Goal: Transaction & Acquisition: Purchase product/service

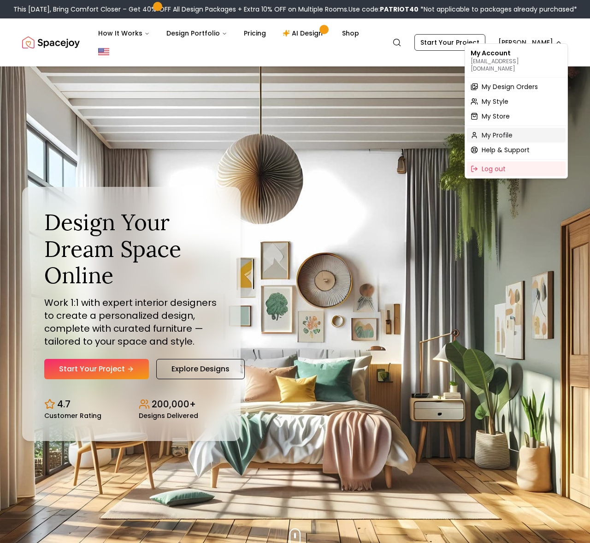
click at [508, 133] on div "My Profile" at bounding box center [516, 135] width 99 height 15
click at [509, 83] on span "My Design Orders" at bounding box center [510, 86] width 56 height 9
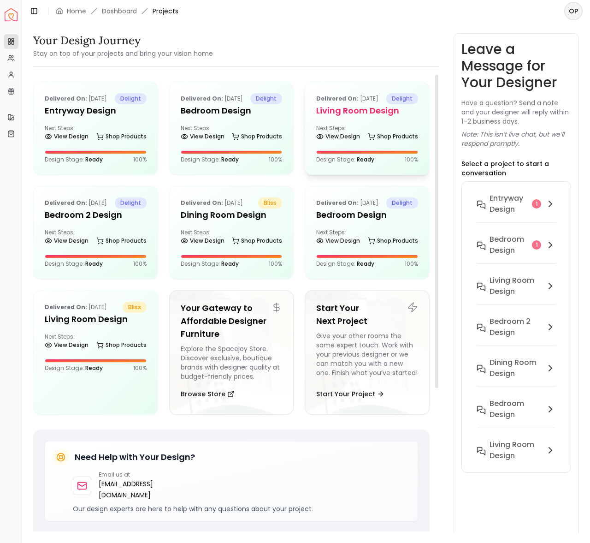
click at [383, 140] on div "Next Steps: View Design Shop Products" at bounding box center [367, 133] width 102 height 18
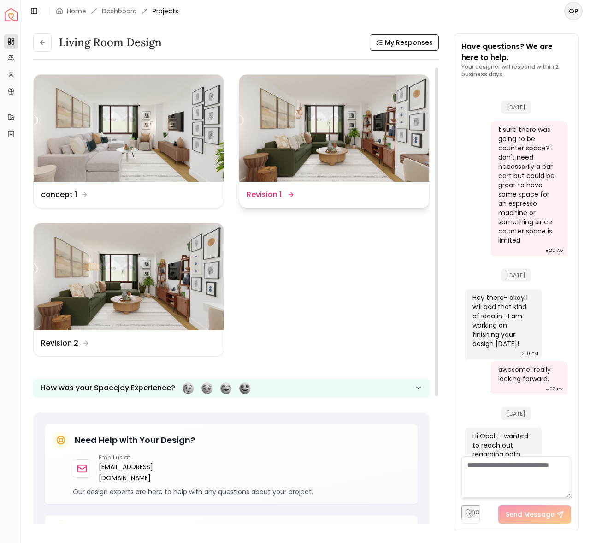
scroll to position [1846, 0]
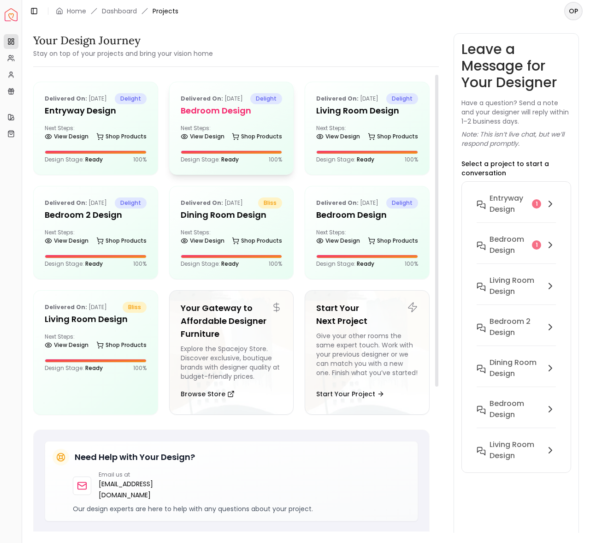
click at [242, 158] on div "Delivered on: [DATE] delight Bedroom design Next Steps: View Design Shop Produc…" at bounding box center [232, 128] width 124 height 92
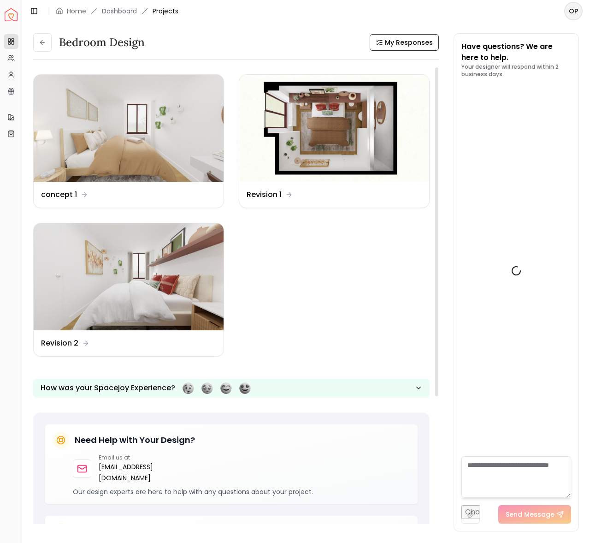
scroll to position [3521, 0]
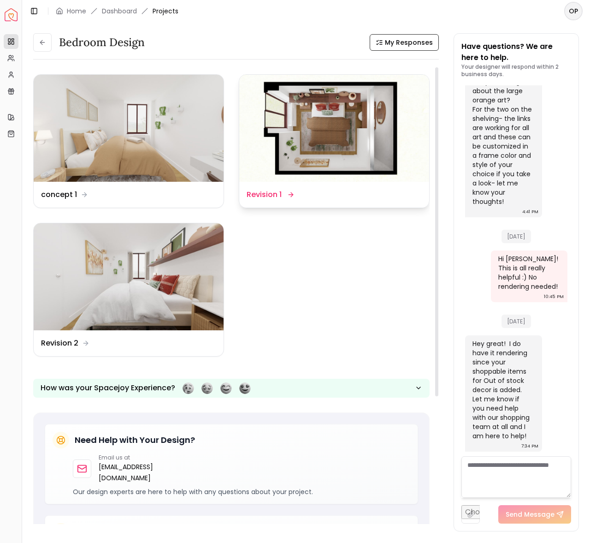
click at [365, 149] on img at bounding box center [334, 128] width 190 height 107
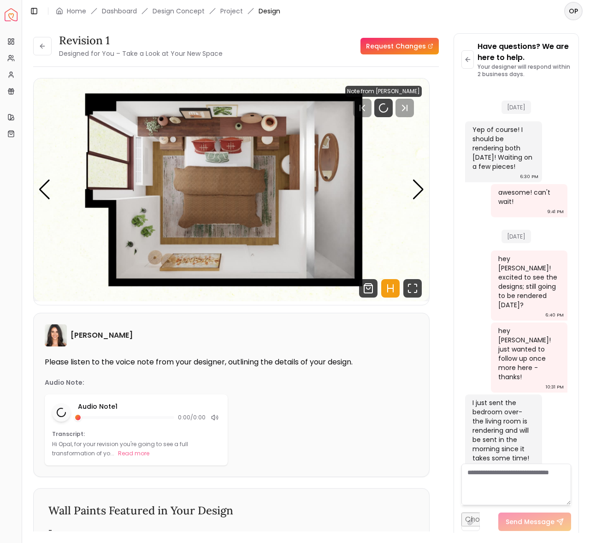
scroll to position [3514, 0]
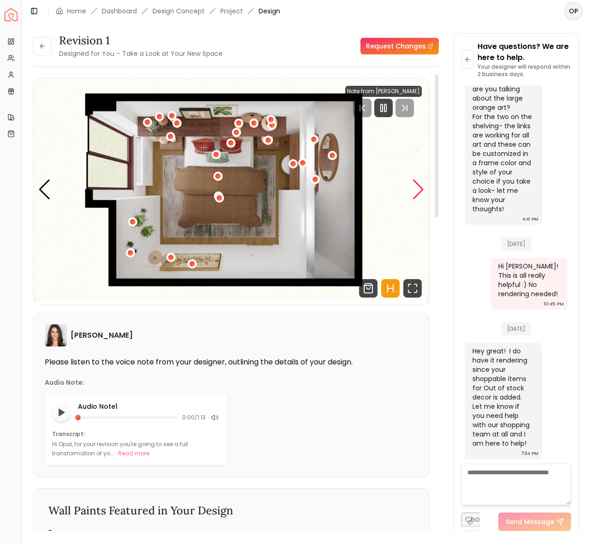
click at [417, 187] on div "Next slide" at bounding box center [418, 189] width 12 height 20
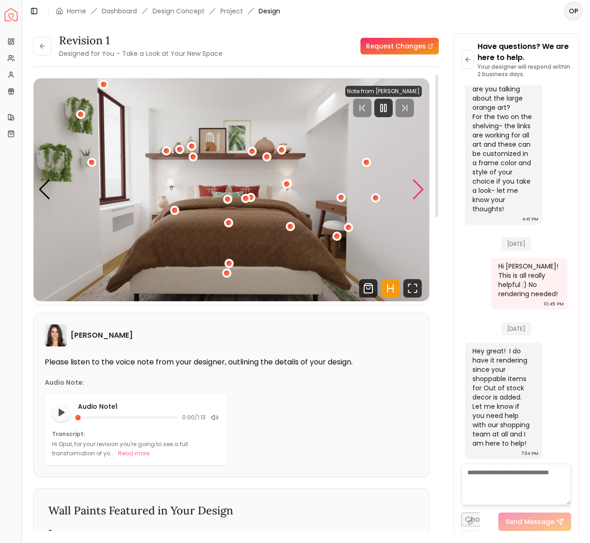
click at [417, 187] on div "Next slide" at bounding box center [418, 189] width 12 height 20
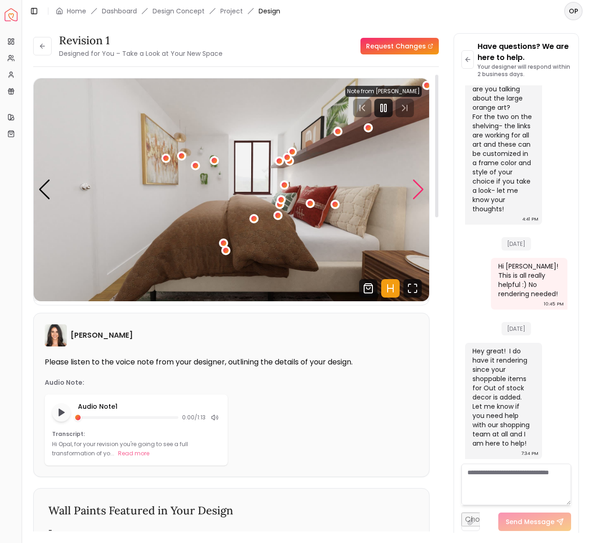
click at [417, 187] on div "Next slide" at bounding box center [418, 189] width 12 height 20
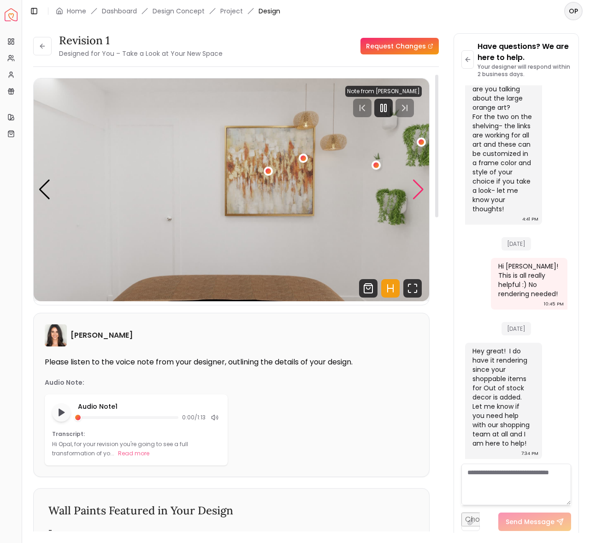
click at [417, 187] on div "Next slide" at bounding box center [418, 189] width 12 height 20
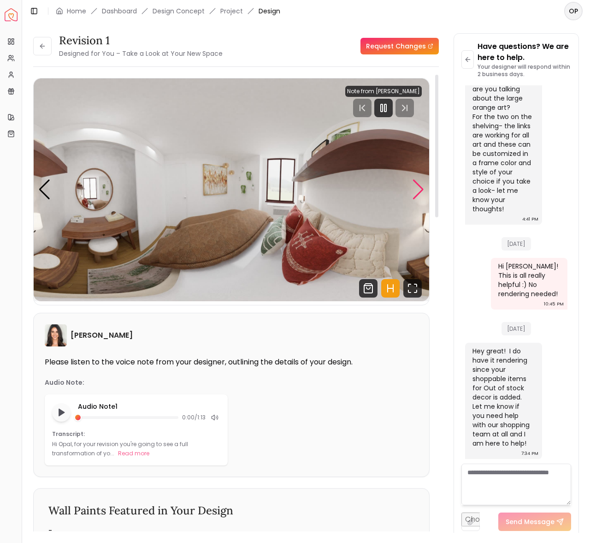
click at [417, 187] on div "Next slide" at bounding box center [418, 189] width 12 height 20
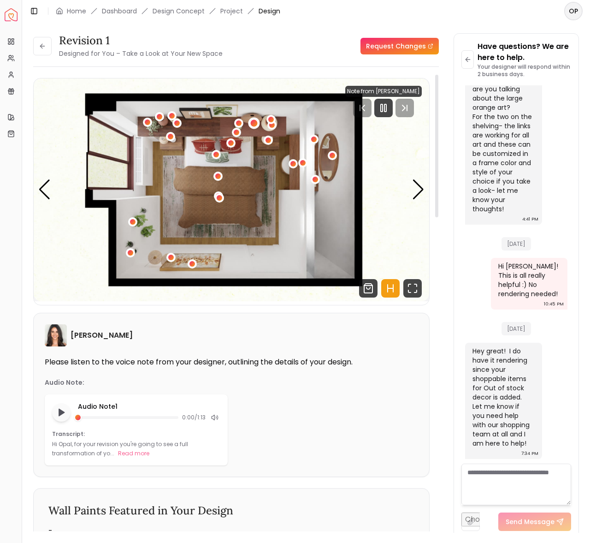
click at [254, 125] on div "1 / 5" at bounding box center [254, 123] width 7 height 7
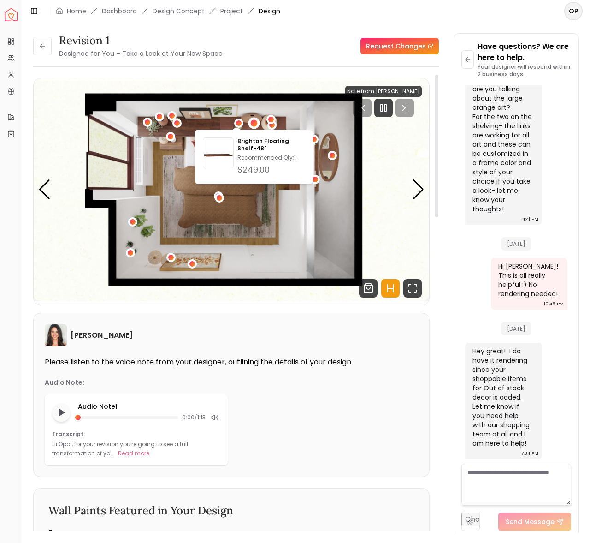
click at [277, 121] on img "1 / 5" at bounding box center [232, 189] width 396 height 223
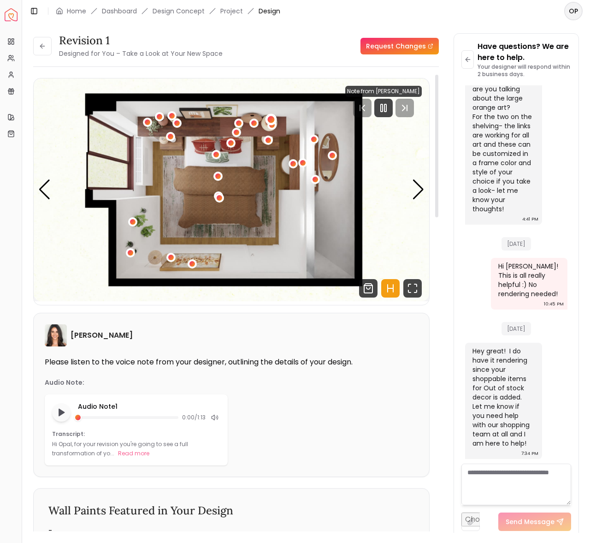
click at [275, 121] on div "1 / 5" at bounding box center [271, 119] width 12 height 12
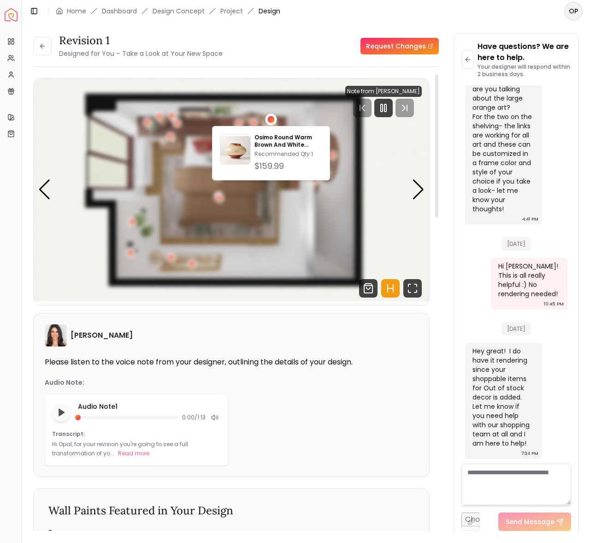
click at [270, 121] on div "1 / 5" at bounding box center [270, 119] width 7 height 7
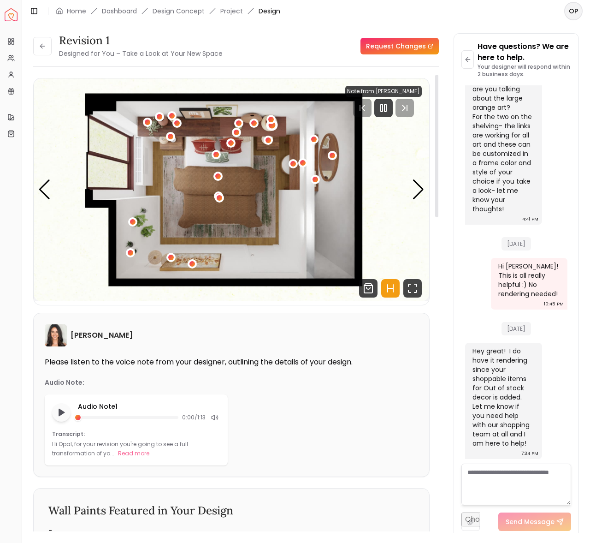
click at [269, 126] on div "1 / 5" at bounding box center [271, 125] width 7 height 7
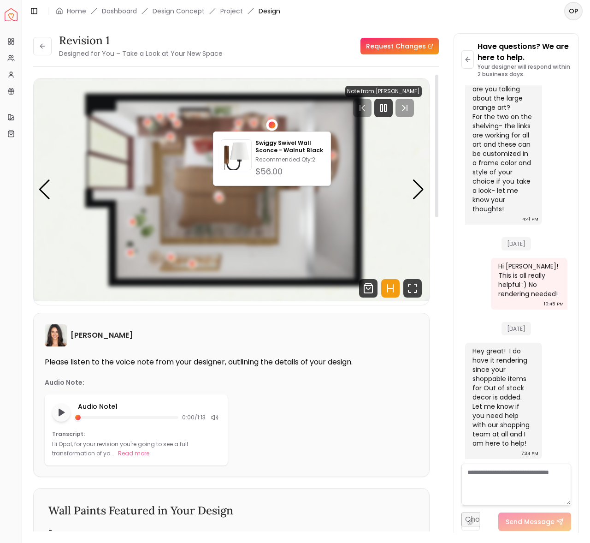
click at [269, 126] on div "1 / 5" at bounding box center [271, 125] width 7 height 7
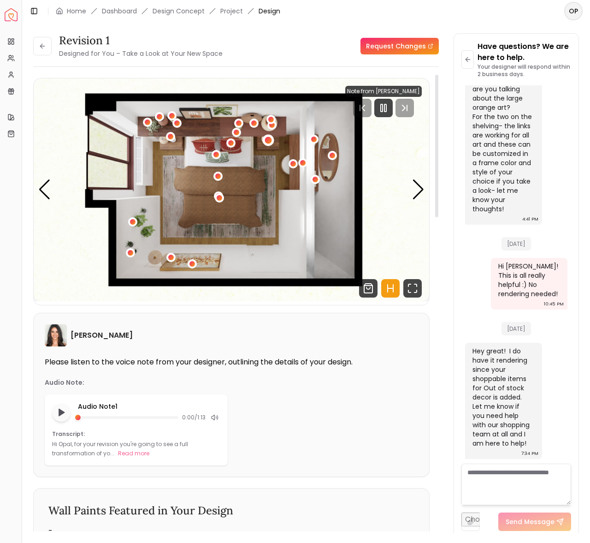
click at [268, 136] on div "1 / 5" at bounding box center [269, 140] width 12 height 12
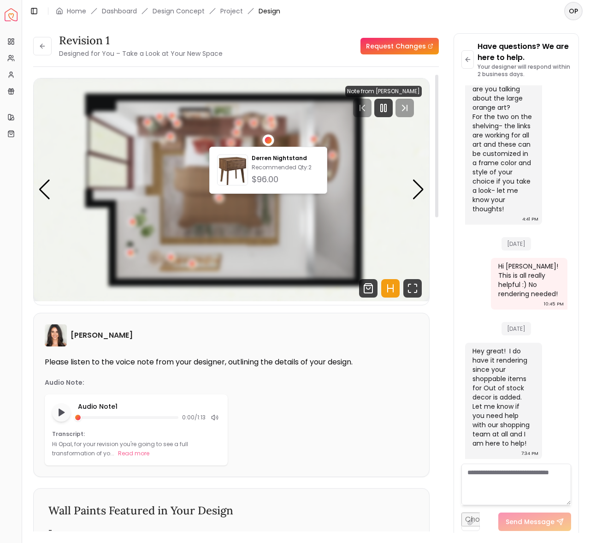
click at [268, 137] on div "1 / 5" at bounding box center [268, 139] width 7 height 7
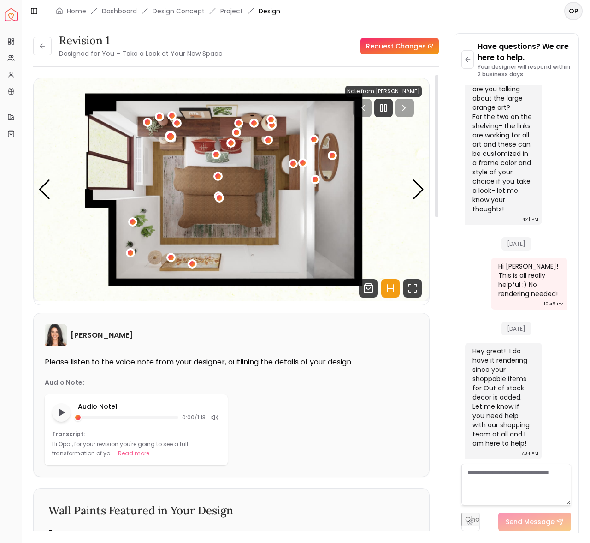
click at [172, 137] on div "1 / 5" at bounding box center [170, 136] width 7 height 7
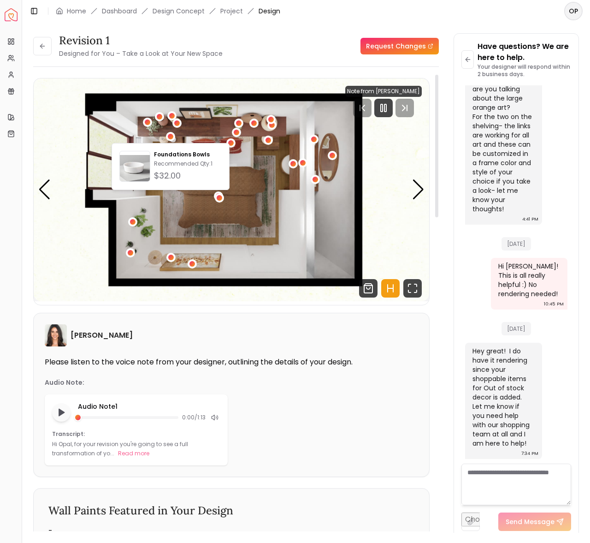
click at [154, 134] on img "1 / 5" at bounding box center [232, 189] width 396 height 223
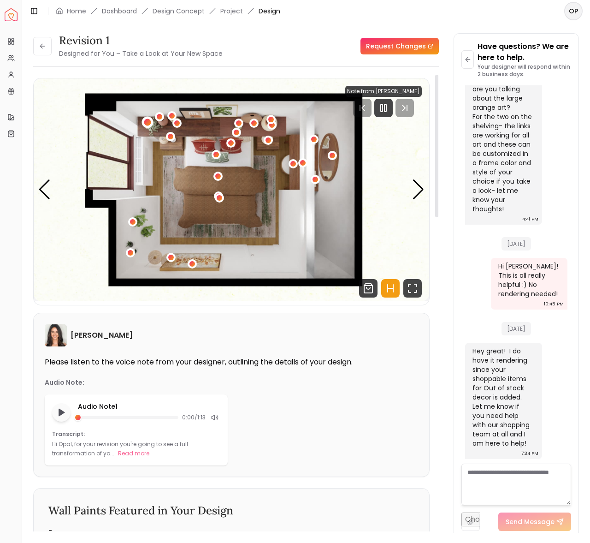
click at [150, 123] on div "1 / 5" at bounding box center [147, 122] width 7 height 7
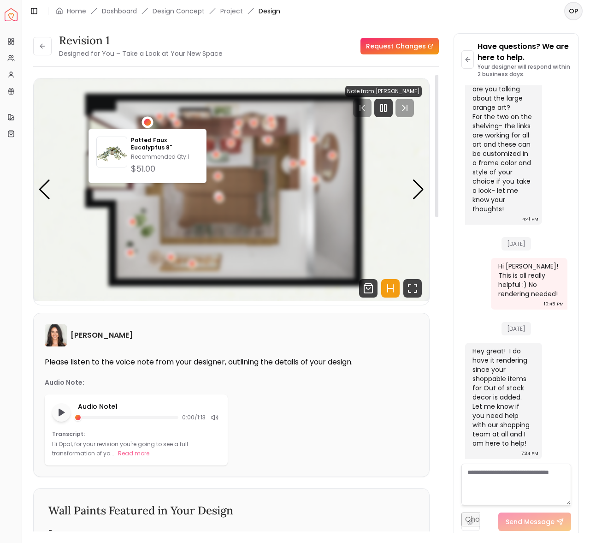
click at [150, 123] on div "1 / 5" at bounding box center [147, 122] width 7 height 7
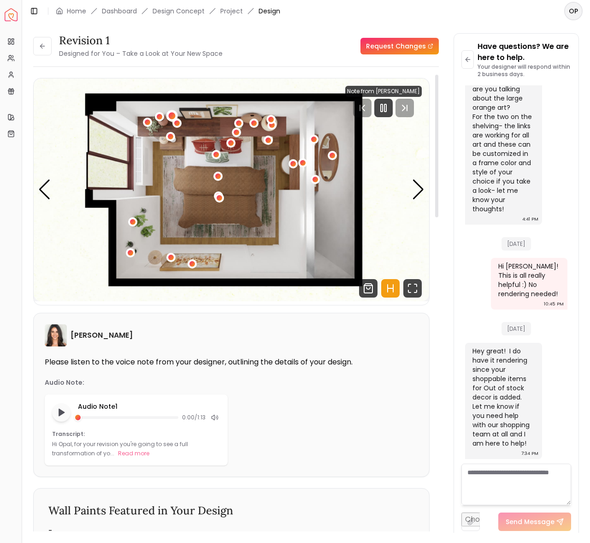
click at [173, 118] on div "1 / 5" at bounding box center [172, 115] width 7 height 7
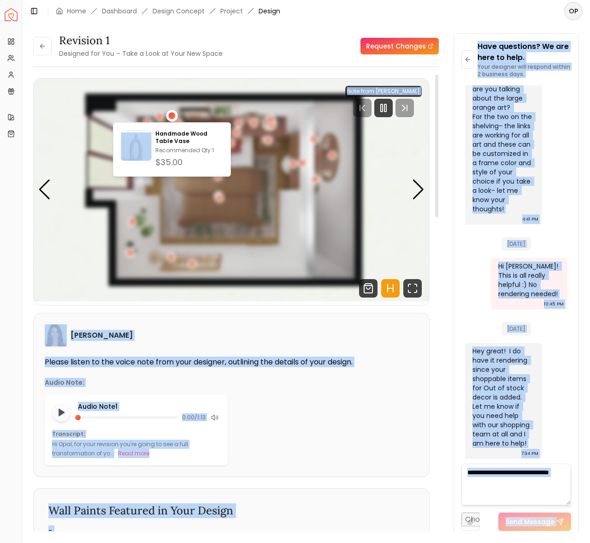
click at [174, 122] on body "Spacejoy Dashboard Overview Projects My Referrals My Profile Gift Card Balance …" at bounding box center [295, 271] width 590 height 543
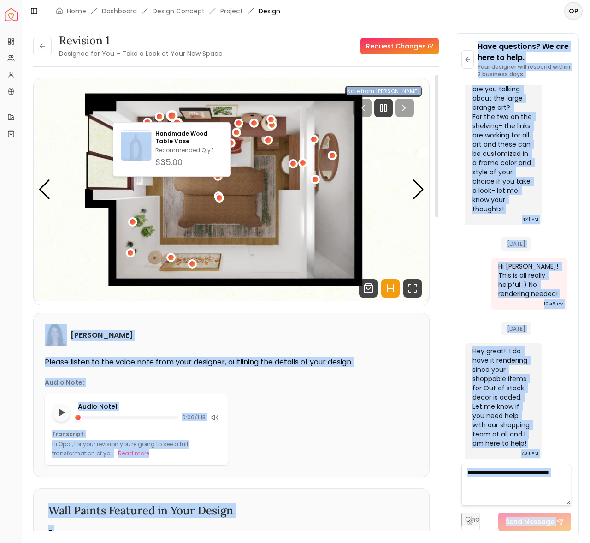
click at [178, 121] on div "1 / 5" at bounding box center [176, 123] width 7 height 7
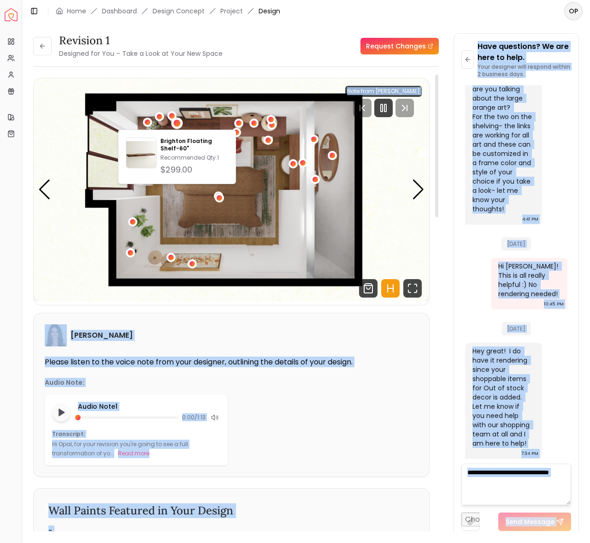
click at [178, 121] on div "1 / 5" at bounding box center [176, 123] width 7 height 7
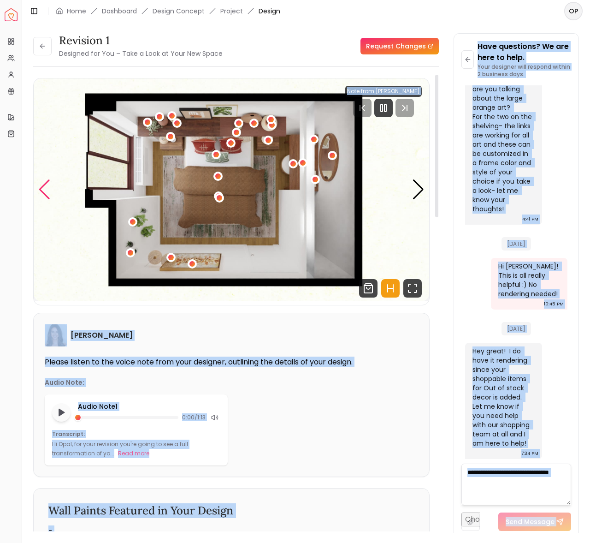
click at [40, 193] on div "Previous slide" at bounding box center [44, 189] width 12 height 20
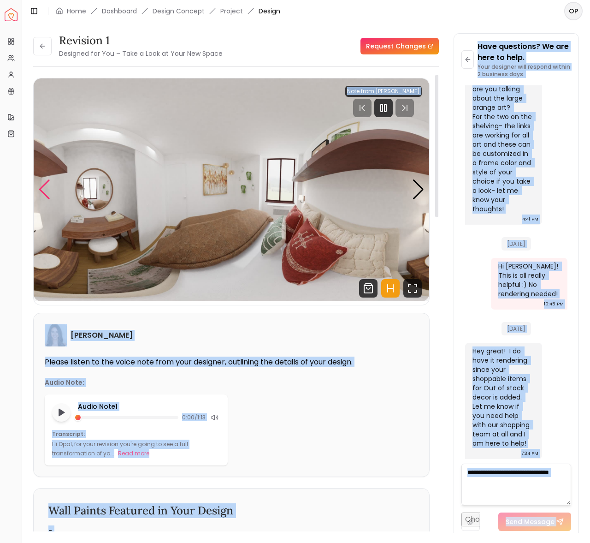
click at [40, 193] on div "Previous slide" at bounding box center [44, 189] width 12 height 20
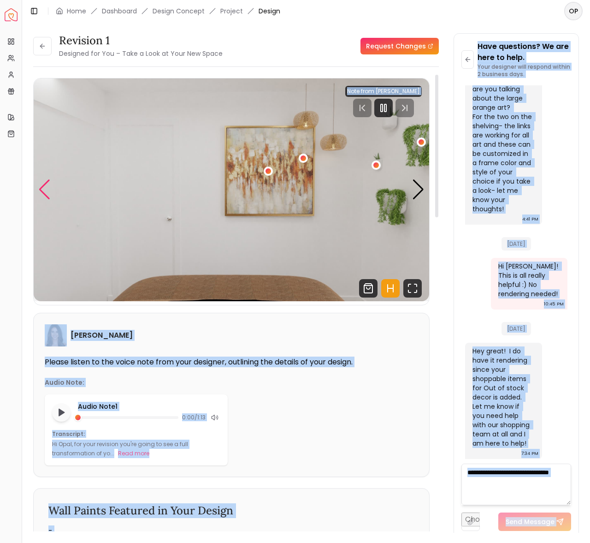
click at [40, 193] on div "Previous slide" at bounding box center [44, 189] width 12 height 20
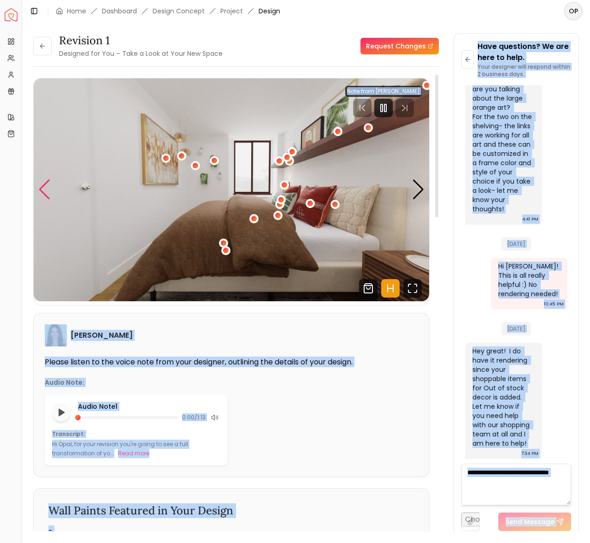
click at [40, 193] on div "Previous slide" at bounding box center [44, 189] width 12 height 20
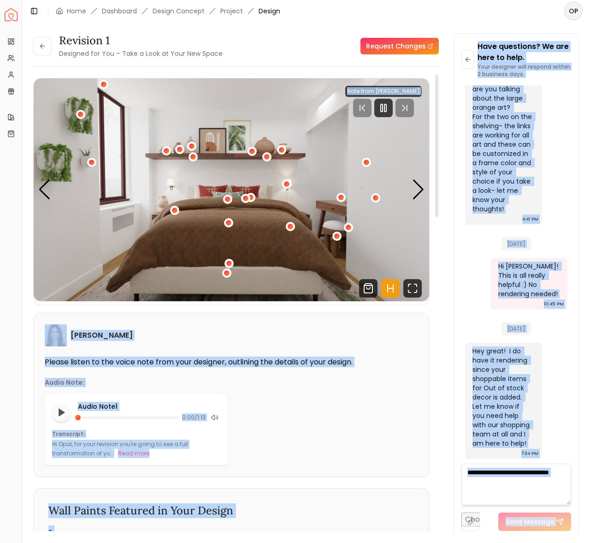
click at [204, 187] on img "2 / 5" at bounding box center [232, 189] width 396 height 223
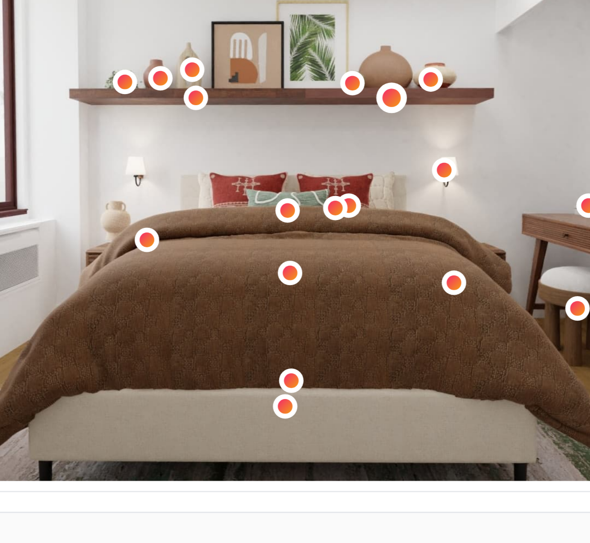
click at [265, 155] on div "2 / 5" at bounding box center [267, 156] width 7 height 7
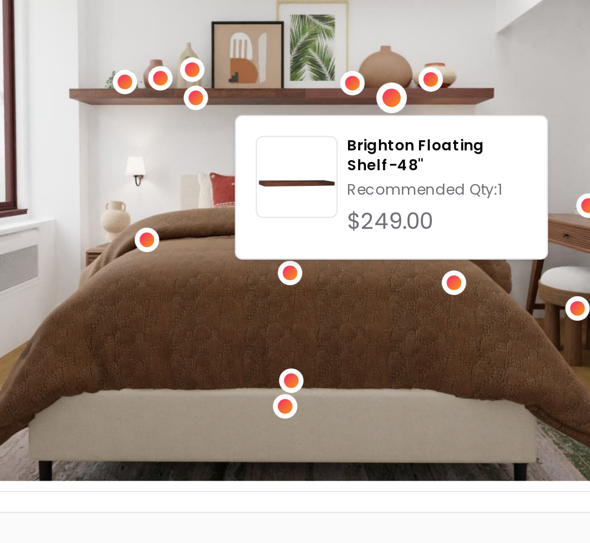
click at [265, 155] on div "2 / 5" at bounding box center [267, 156] width 7 height 7
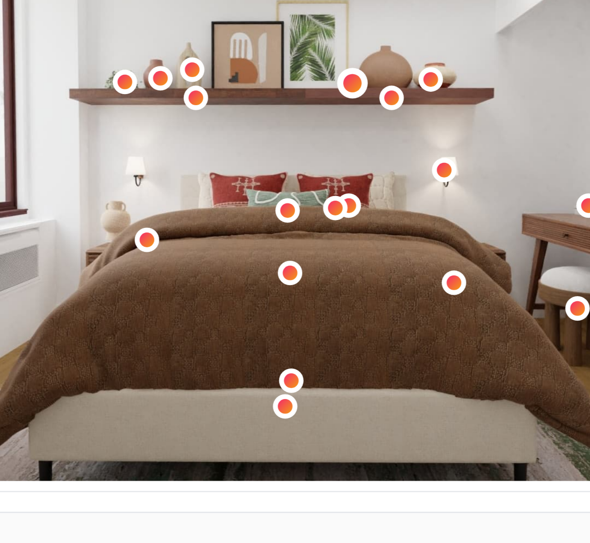
click at [253, 151] on div "2 / 5" at bounding box center [252, 151] width 7 height 7
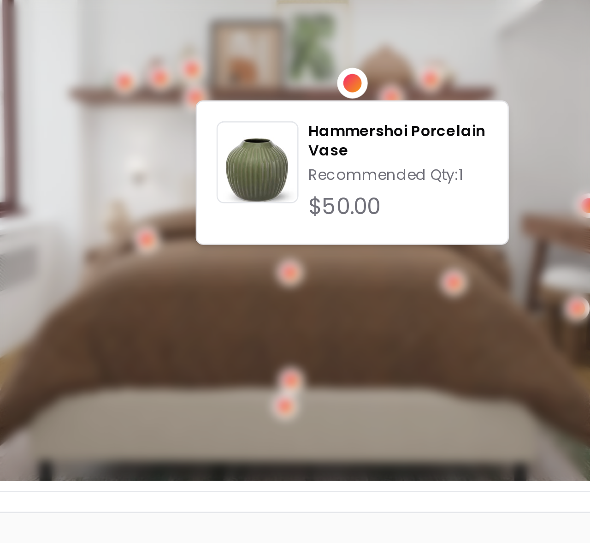
click at [275, 158] on div "Hammershoi Porcelain Vase Recommended Qty: 1 $50.00" at bounding box center [252, 185] width 118 height 54
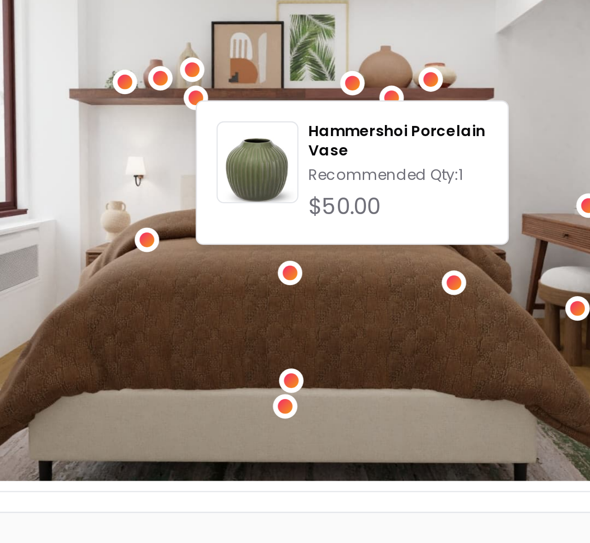
click at [273, 145] on img "2 / 5" at bounding box center [232, 189] width 396 height 223
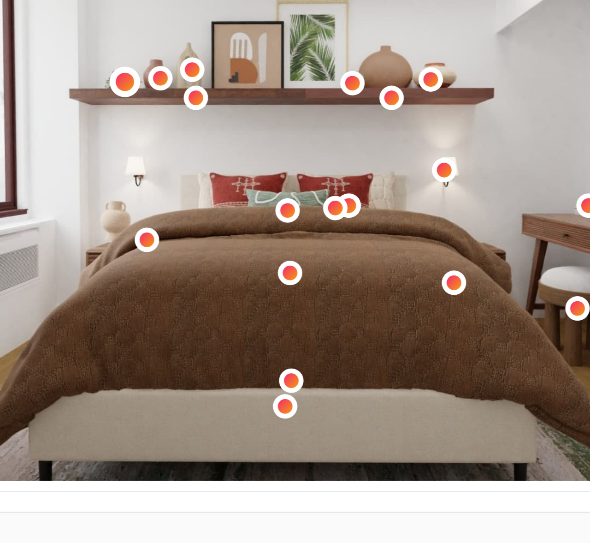
click at [166, 152] on div "2 / 5" at bounding box center [166, 151] width 7 height 7
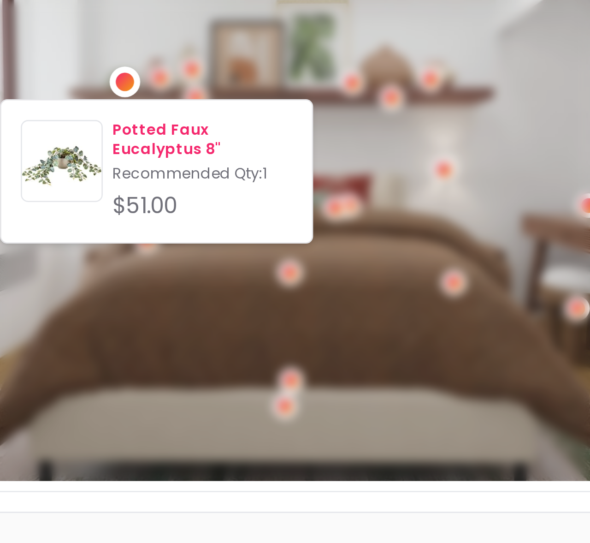
click at [170, 172] on p "Potted Faux Eucalyptus 8"" at bounding box center [196, 172] width 68 height 15
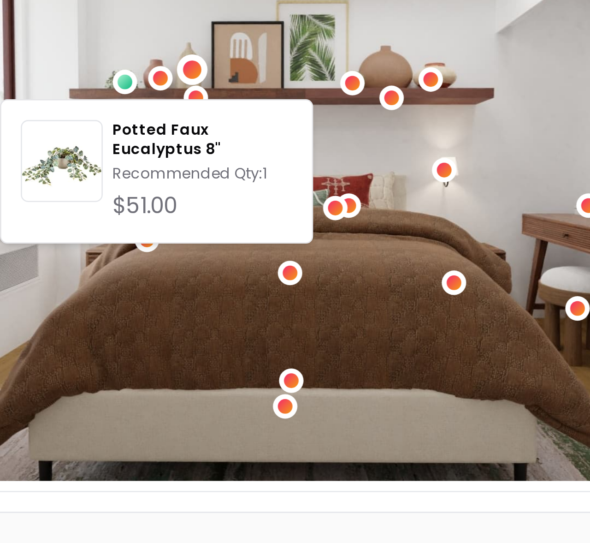
click at [190, 147] on div "2 / 5" at bounding box center [191, 146] width 7 height 7
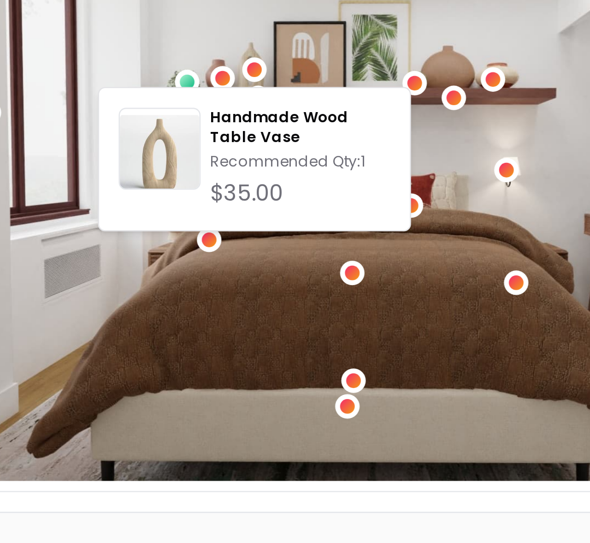
click at [216, 139] on img "2 / 5" at bounding box center [232, 189] width 396 height 223
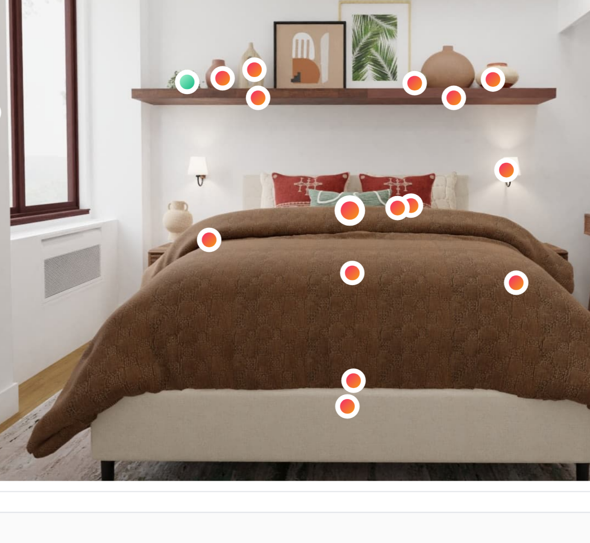
click at [228, 202] on div "2 / 5" at bounding box center [227, 198] width 7 height 7
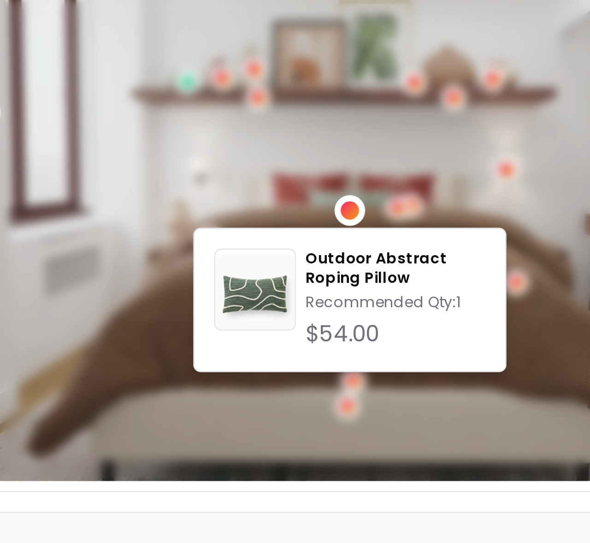
click at [207, 210] on div "Outdoor Abstract Roping Pillow Recommended Qty: 1 $54.00" at bounding box center [228, 233] width 118 height 54
click at [189, 235] on img at bounding box center [192, 231] width 30 height 30
click at [228, 203] on div "2 / 5" at bounding box center [228, 199] width 12 height 12
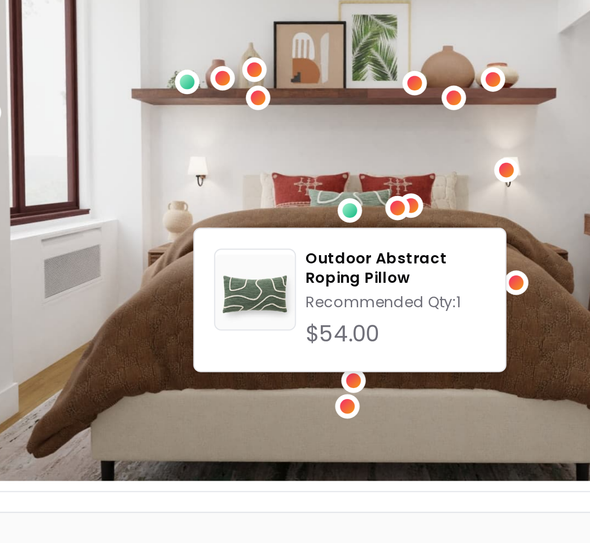
click at [238, 179] on img "2 / 5" at bounding box center [232, 189] width 396 height 223
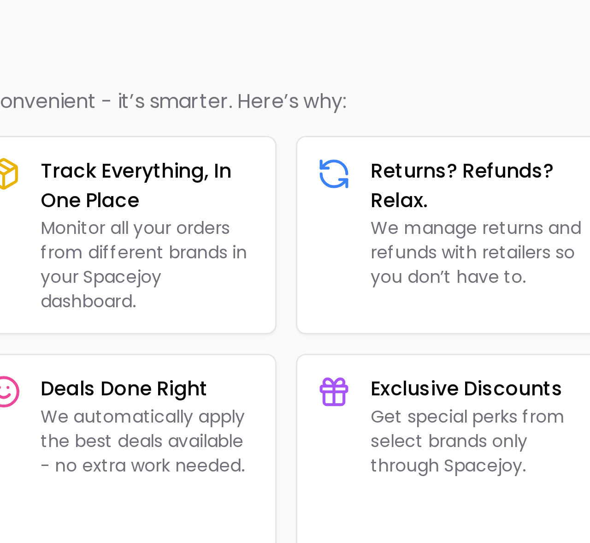
scroll to position [438, 0]
